Goal: Transaction & Acquisition: Purchase product/service

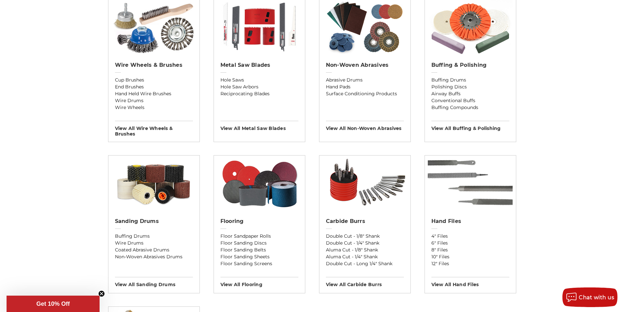
scroll to position [458, 0]
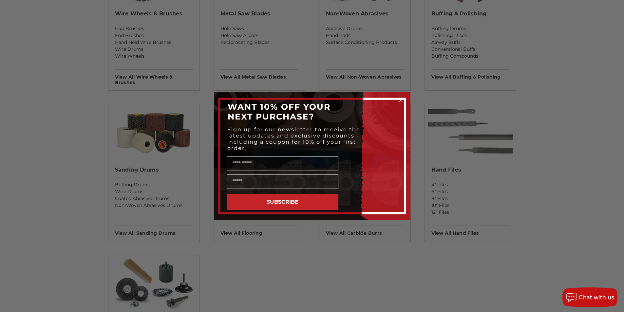
click at [400, 100] on icon "Close dialog" at bounding box center [400, 100] width 3 height 3
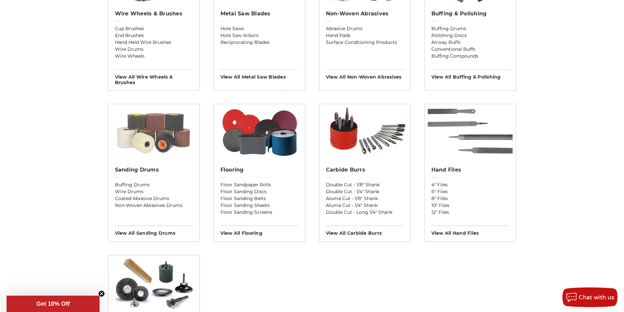
click at [159, 134] on img at bounding box center [153, 132] width 91 height 56
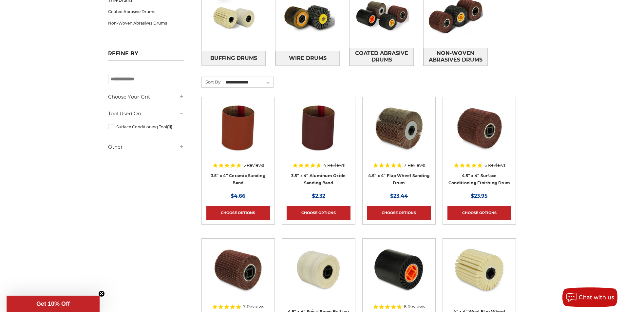
scroll to position [262, 0]
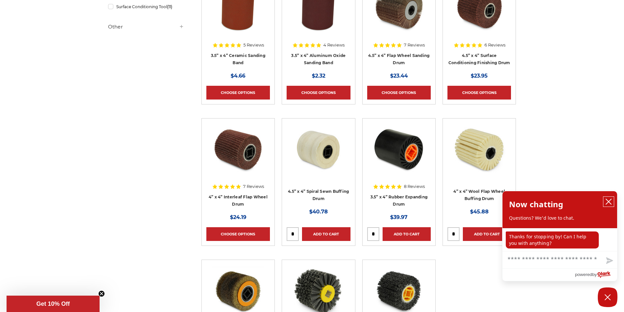
click at [607, 202] on icon "close chatbox" at bounding box center [608, 201] width 7 height 7
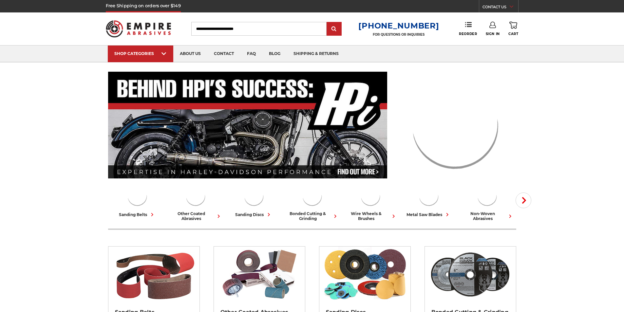
scroll to position [455, 0]
